Goal: Information Seeking & Learning: Check status

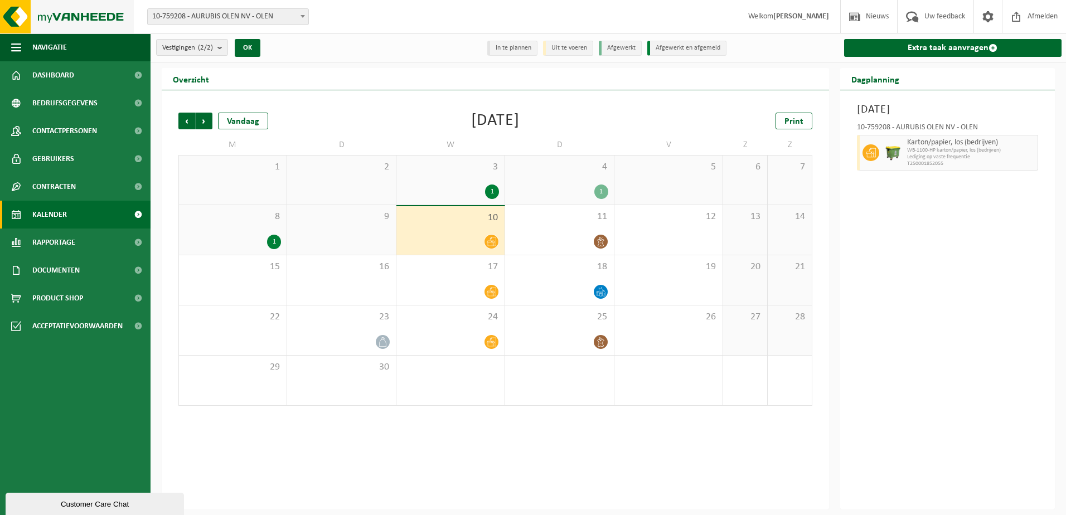
click at [67, 20] on img at bounding box center [67, 16] width 134 height 33
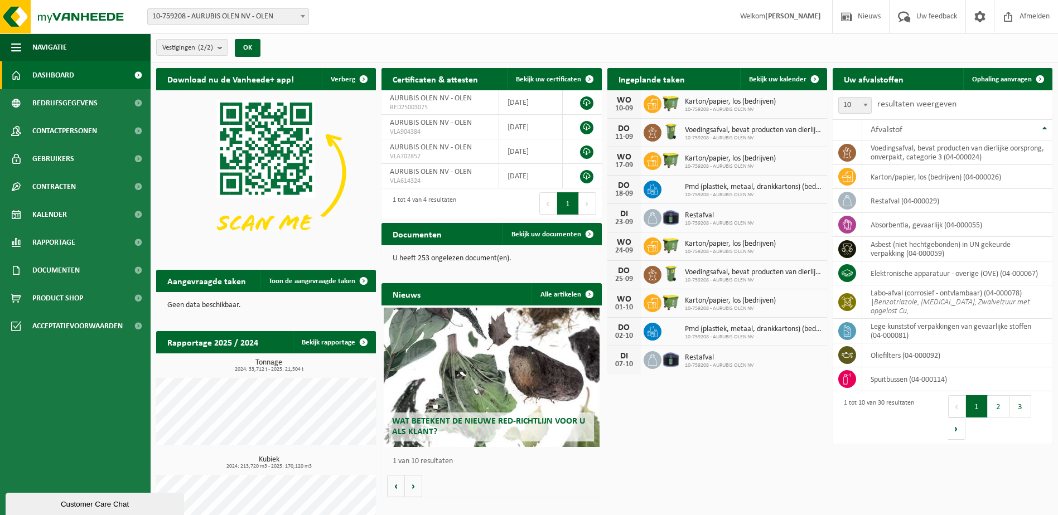
click at [435, 263] on div "U heeft 253 ongelezen document(en)." at bounding box center [491, 258] width 220 height 27
click at [524, 240] on link "Bekijk uw documenten" at bounding box center [551, 234] width 98 height 22
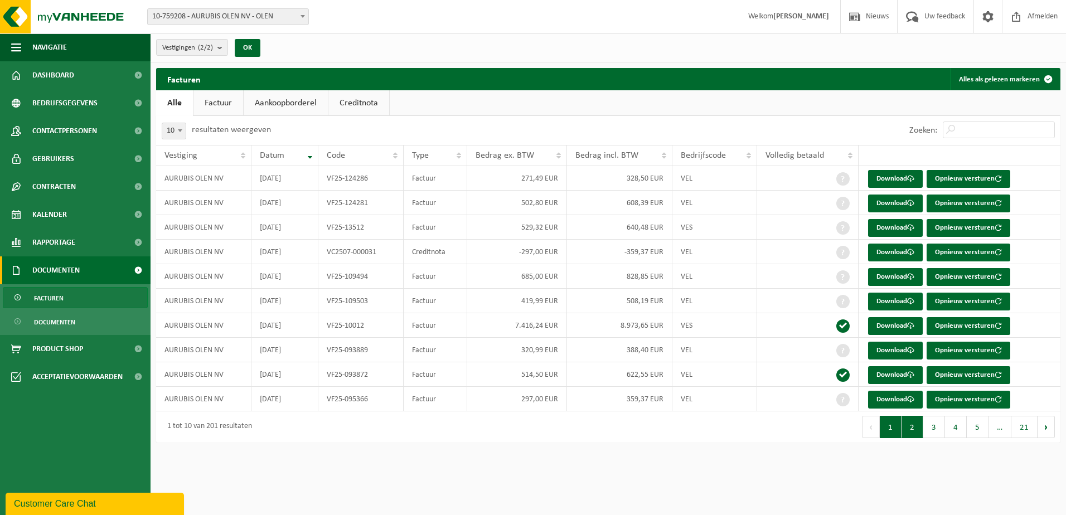
click at [912, 428] on button "2" at bounding box center [913, 427] width 22 height 22
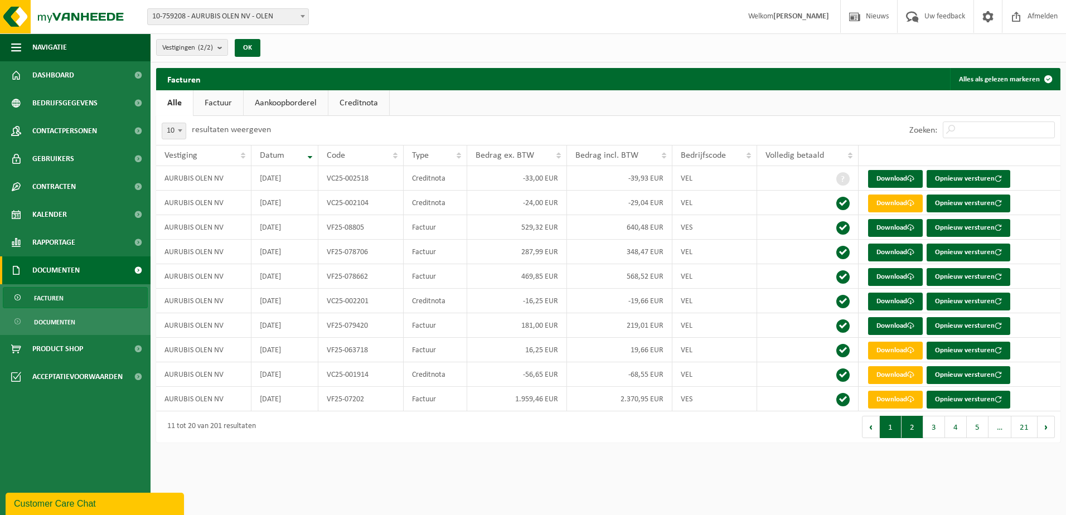
click at [895, 430] on button "1" at bounding box center [891, 427] width 22 height 22
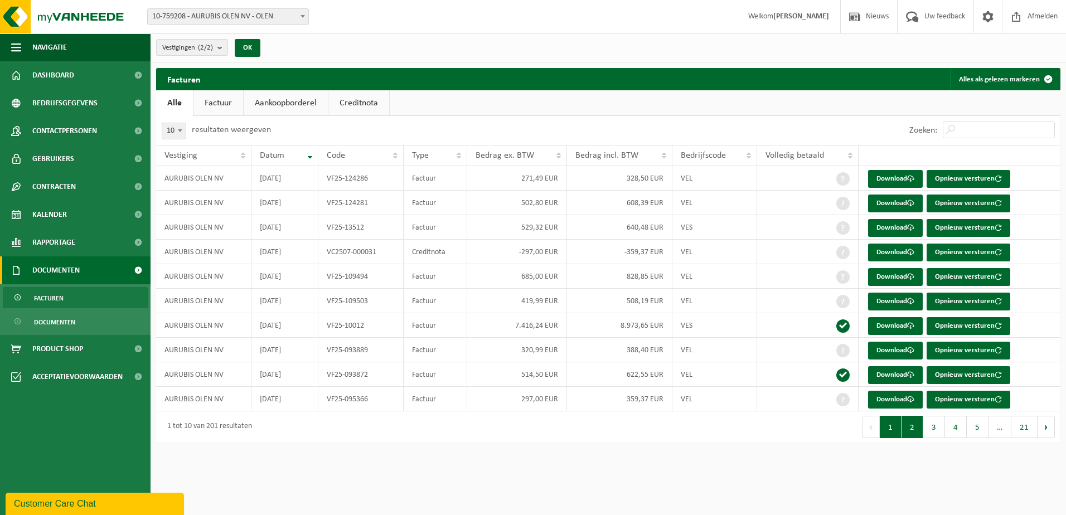
click at [911, 429] on button "2" at bounding box center [913, 427] width 22 height 22
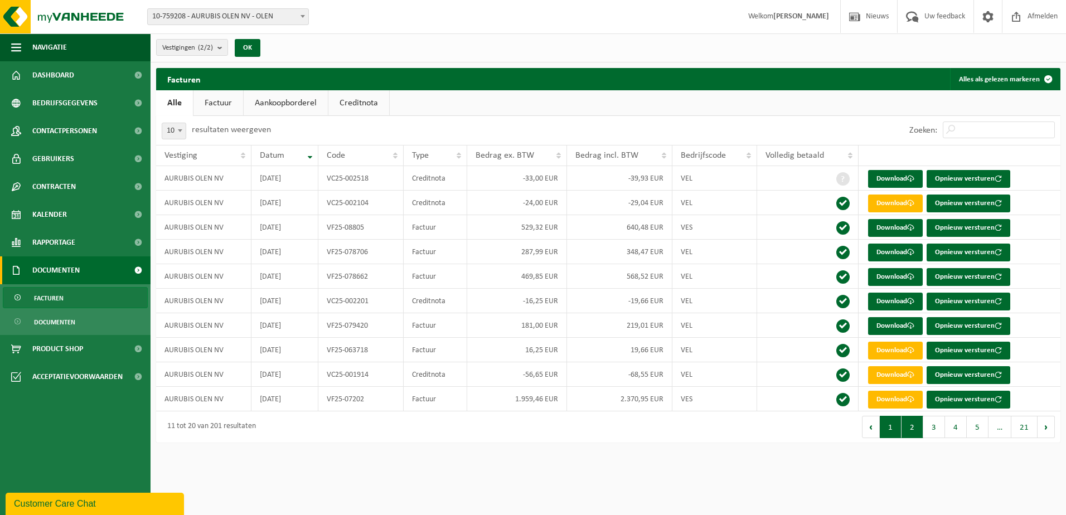
click at [893, 433] on button "1" at bounding box center [891, 427] width 22 height 22
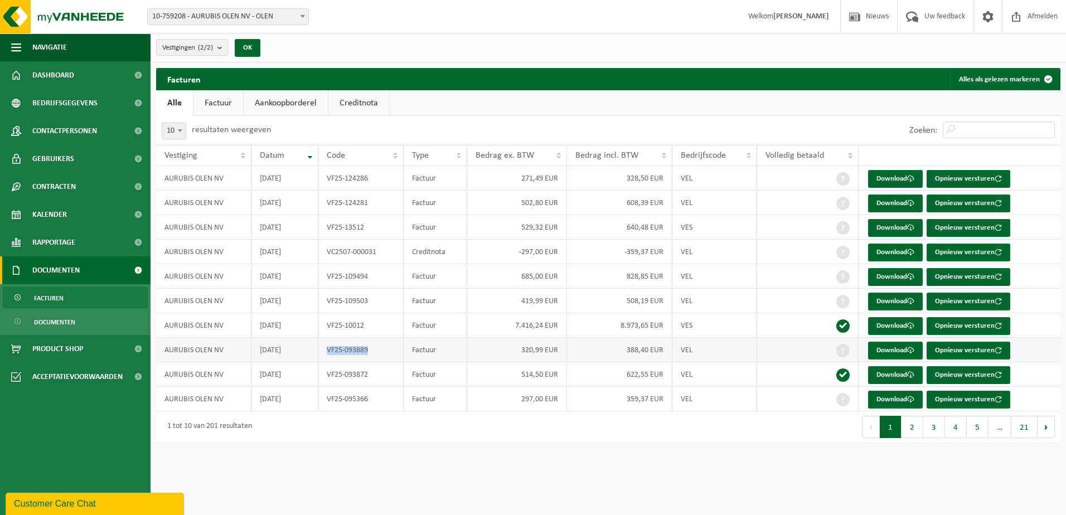
drag, startPoint x: 367, startPoint y: 350, endPoint x: 328, endPoint y: 352, distance: 39.1
click at [328, 352] on td "VF25-093889" at bounding box center [360, 350] width 85 height 25
copy td "VF25-093889"
click at [411, 119] on div "10 25 50 100 10 resultaten weergeven" at bounding box center [382, 130] width 452 height 29
drag, startPoint x: 368, startPoint y: 225, endPoint x: 326, endPoint y: 229, distance: 42.6
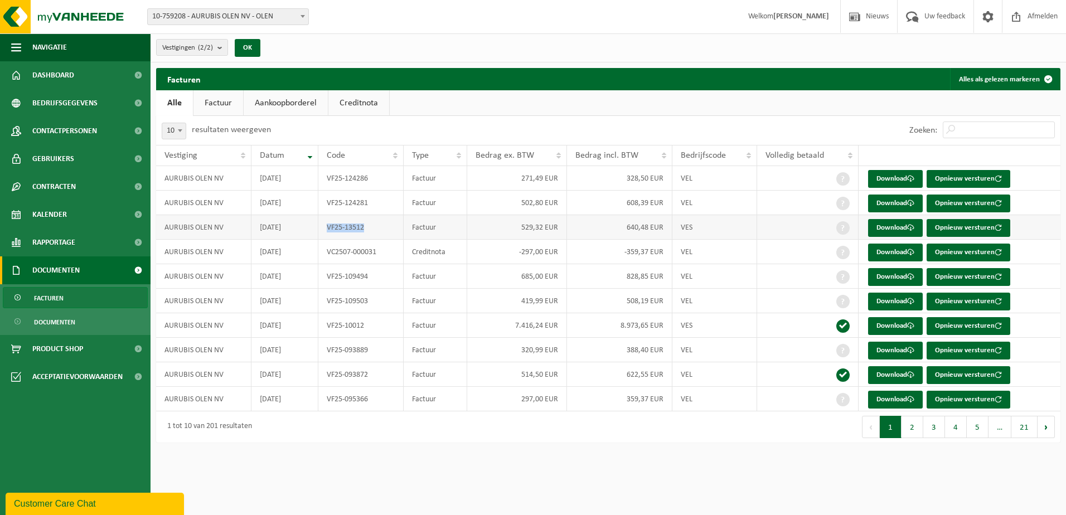
click at [326, 229] on td "VF25-13512" at bounding box center [360, 227] width 85 height 25
copy td "VF25-13512"
click at [427, 480] on html "Vestiging: 10-759208 - AURUBIS OLEN NV - OLEN 10-759211 - AURUBIS OLEN NV - BRU…" at bounding box center [533, 257] width 1066 height 515
click at [59, 23] on img at bounding box center [67, 16] width 134 height 33
